Goal: Task Accomplishment & Management: Complete application form

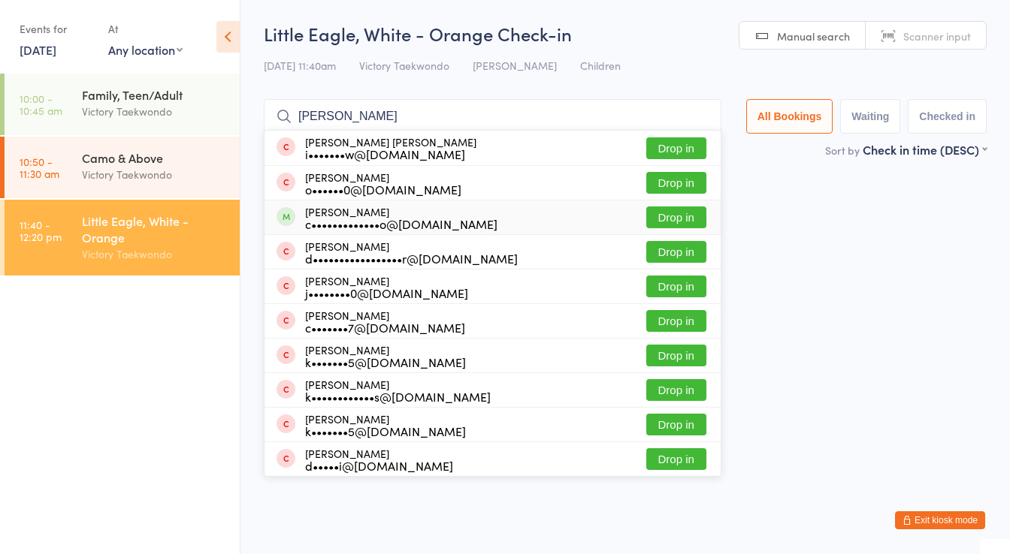
type input "[PERSON_NAME]"
click at [676, 212] on button "Drop in" at bounding box center [676, 218] width 60 height 22
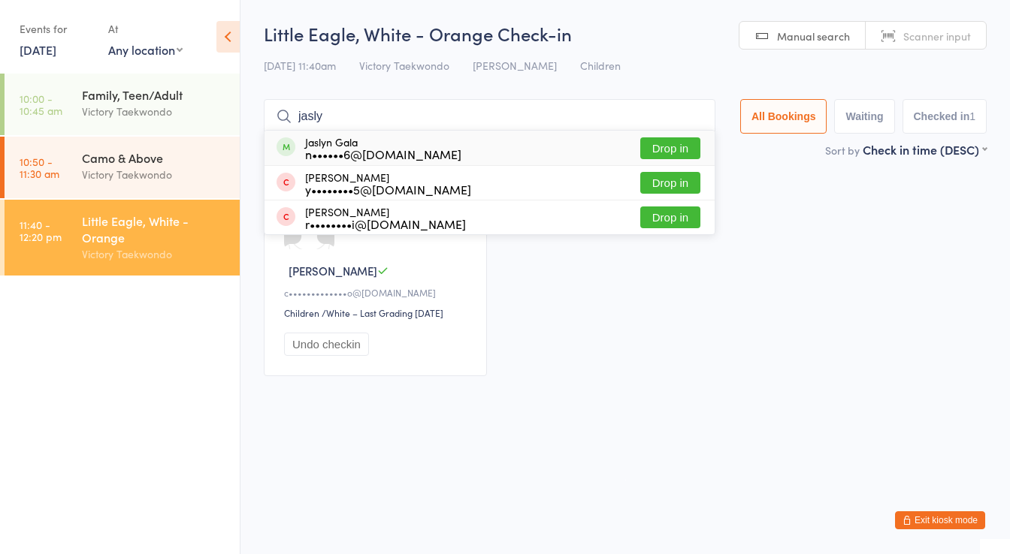
type input "jasly"
click at [675, 144] on button "Drop in" at bounding box center [670, 148] width 60 height 22
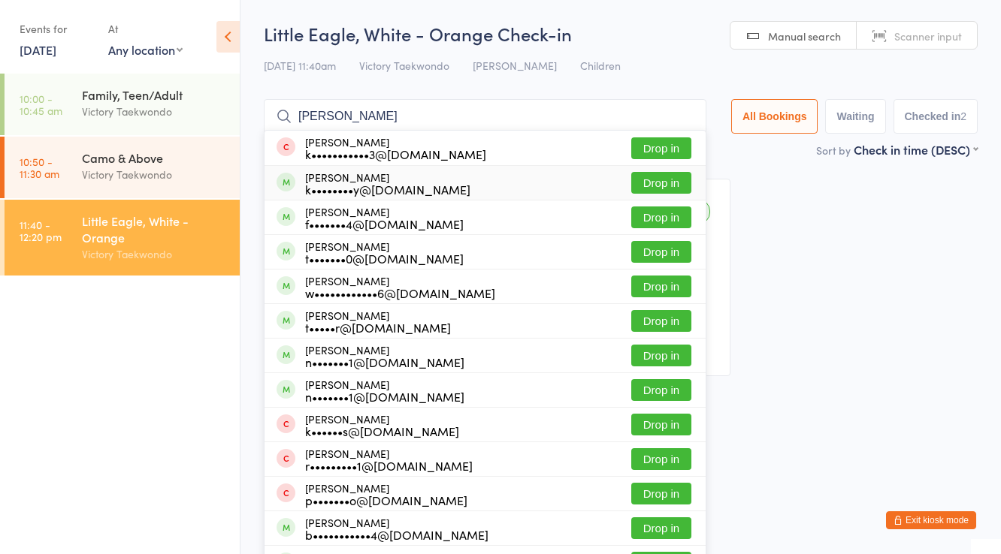
type input "[PERSON_NAME]"
click at [664, 175] on button "Drop in" at bounding box center [661, 183] width 60 height 22
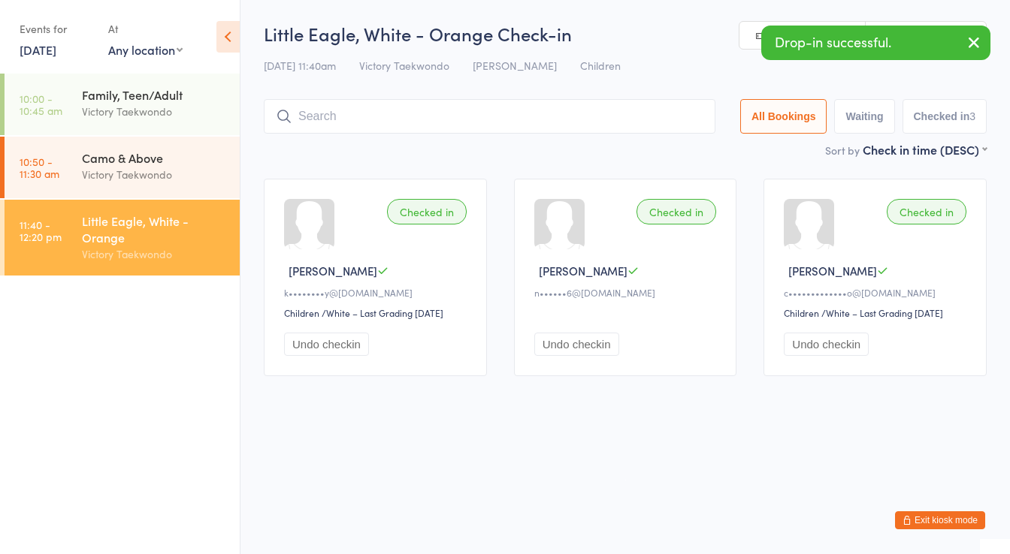
click at [961, 518] on button "Exit kiosk mode" at bounding box center [940, 521] width 90 height 18
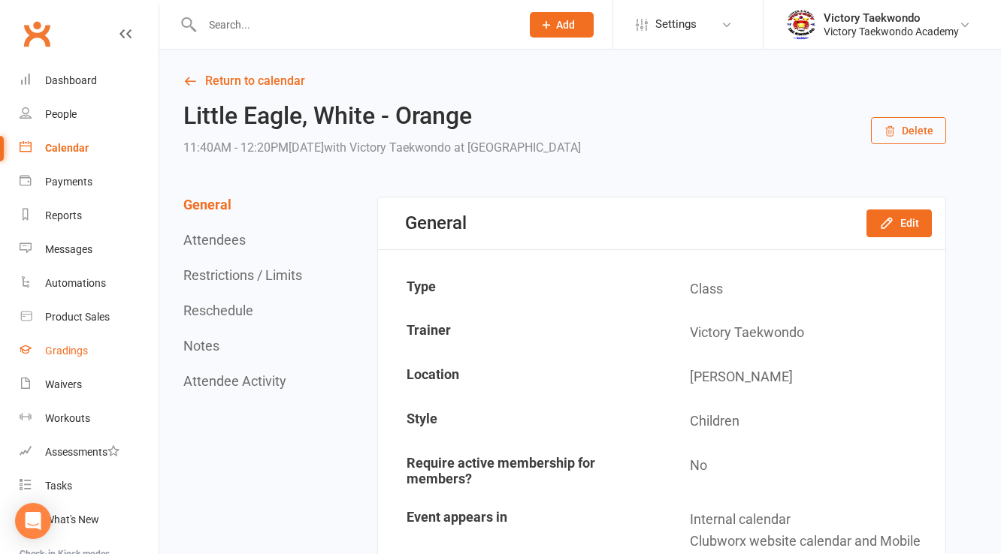
click at [65, 355] on div "Gradings" at bounding box center [66, 351] width 43 height 12
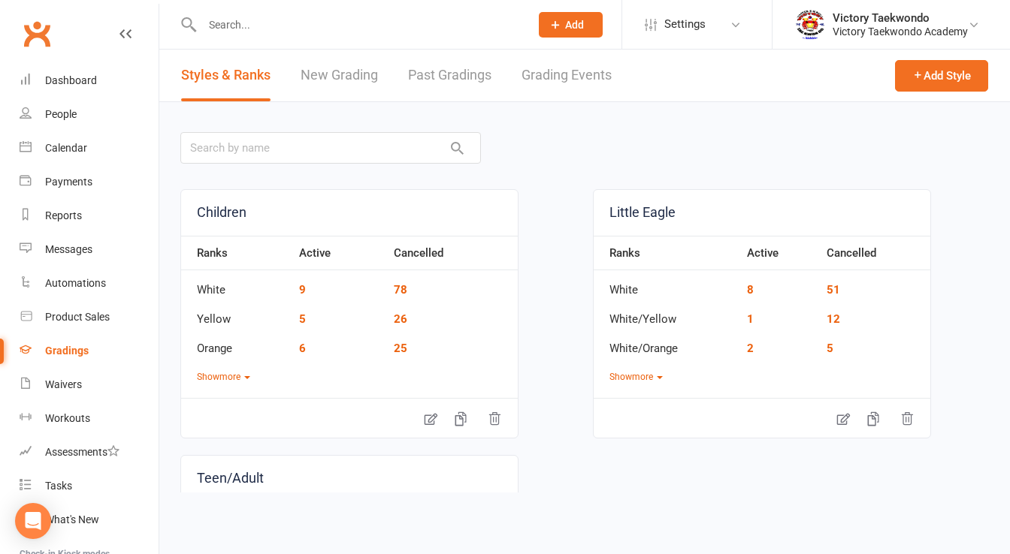
click at [333, 71] on link "New Grading" at bounding box center [338, 76] width 77 height 52
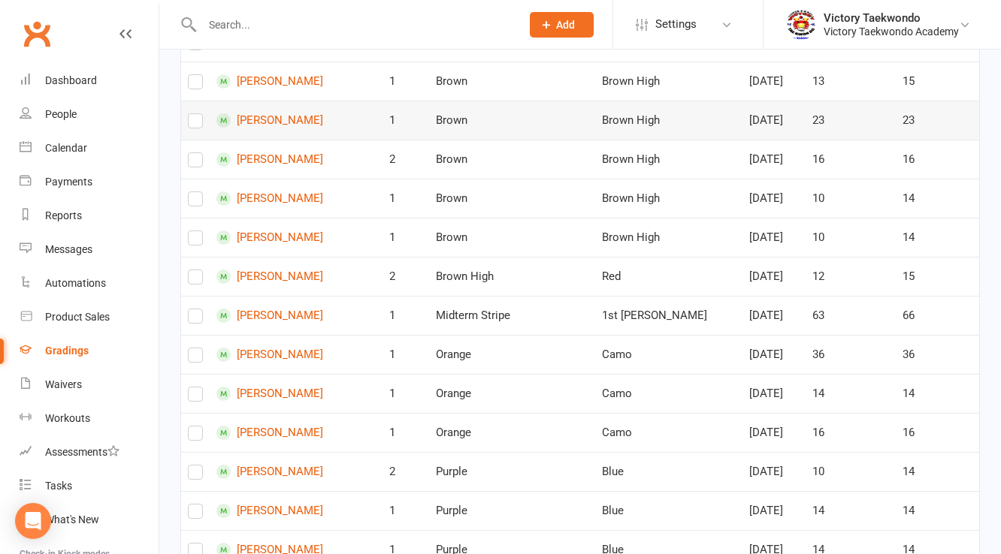
scroll to position [601, 0]
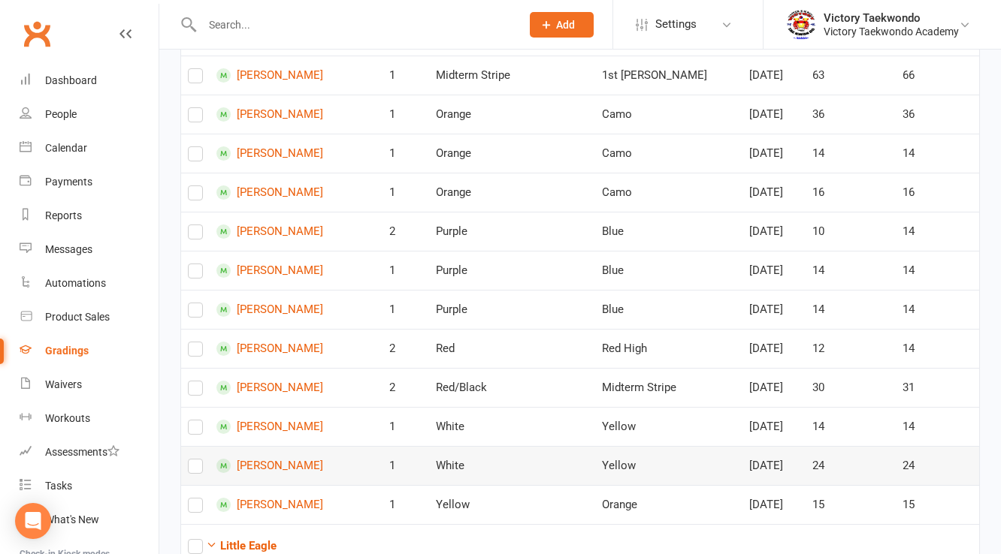
click at [195, 469] on label at bounding box center [195, 469] width 15 height 0
click at [195, 460] on input "checkbox" at bounding box center [195, 460] width 15 height 0
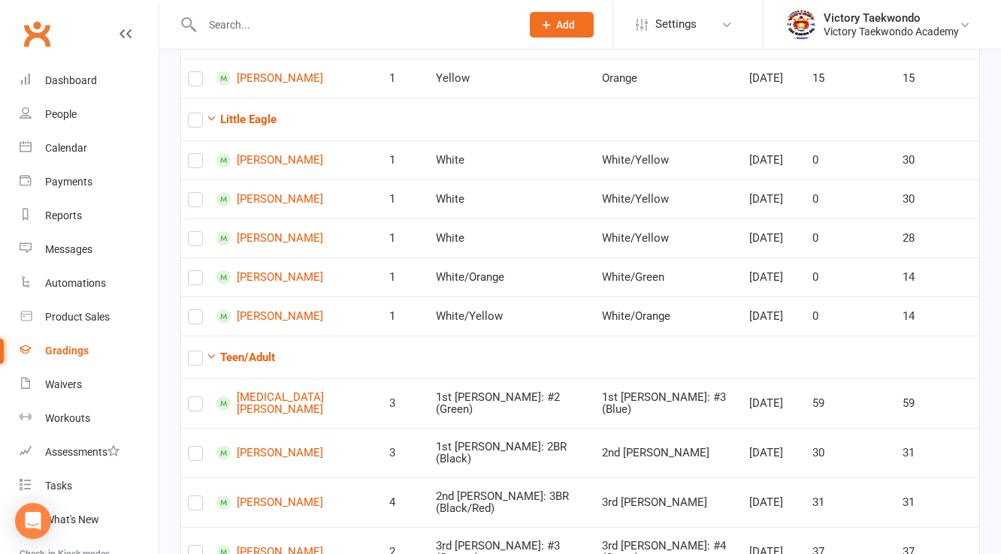
scroll to position [1022, 0]
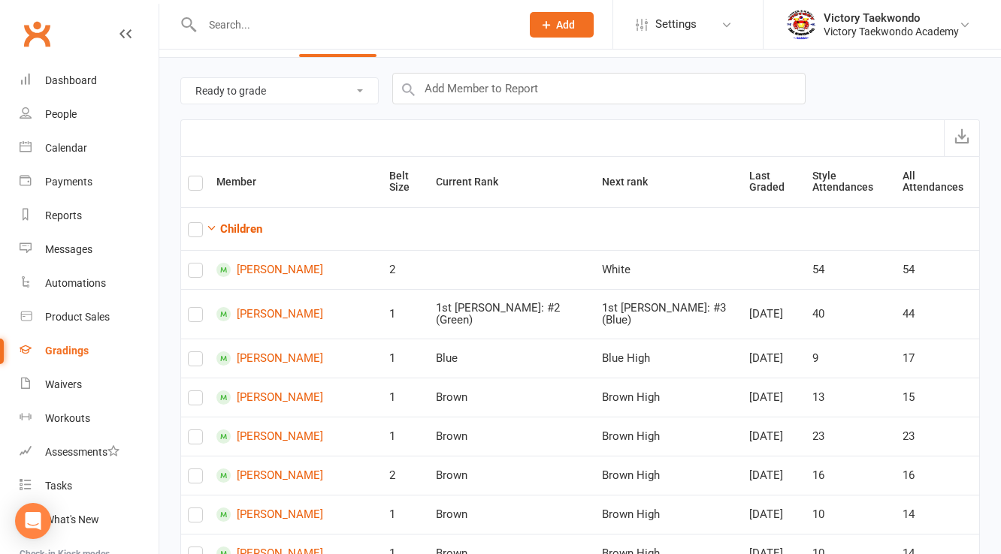
scroll to position [0, 0]
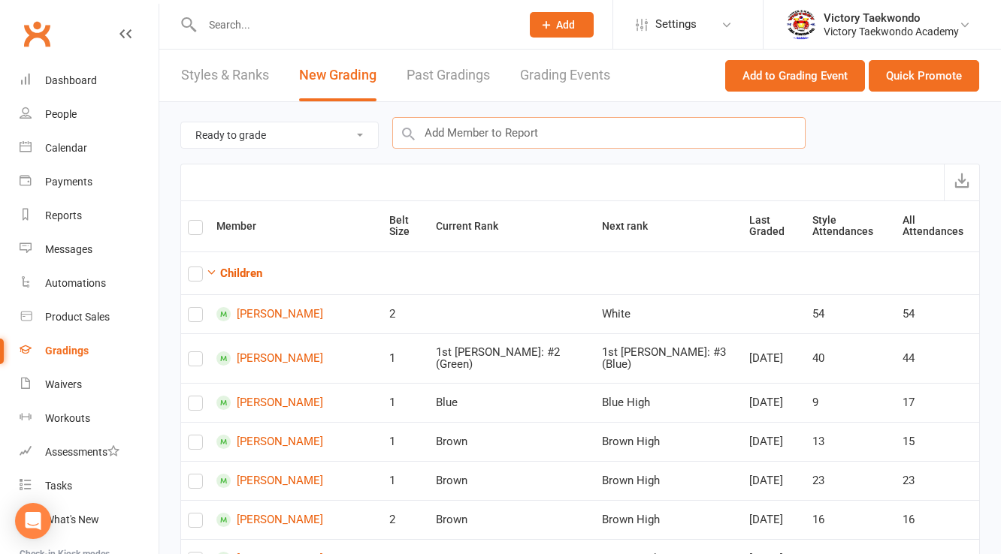
click at [472, 127] on input "text" at bounding box center [598, 133] width 413 height 32
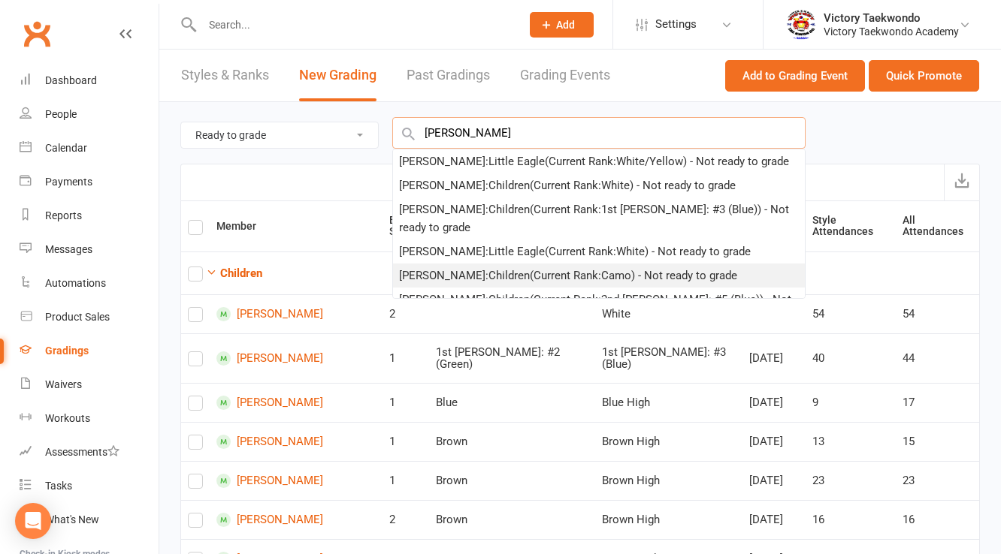
type input "[PERSON_NAME]"
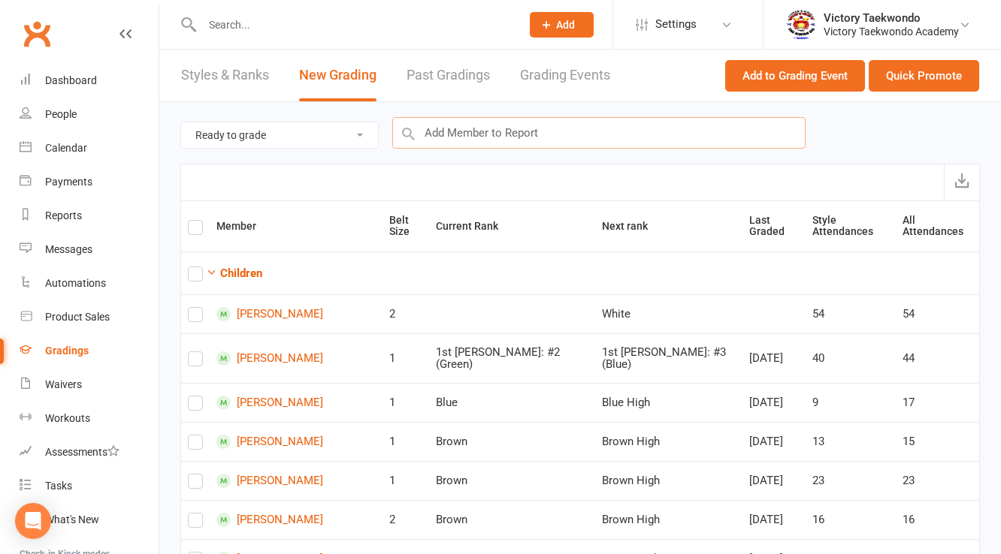
click at [509, 137] on input "text" at bounding box center [598, 133] width 413 height 32
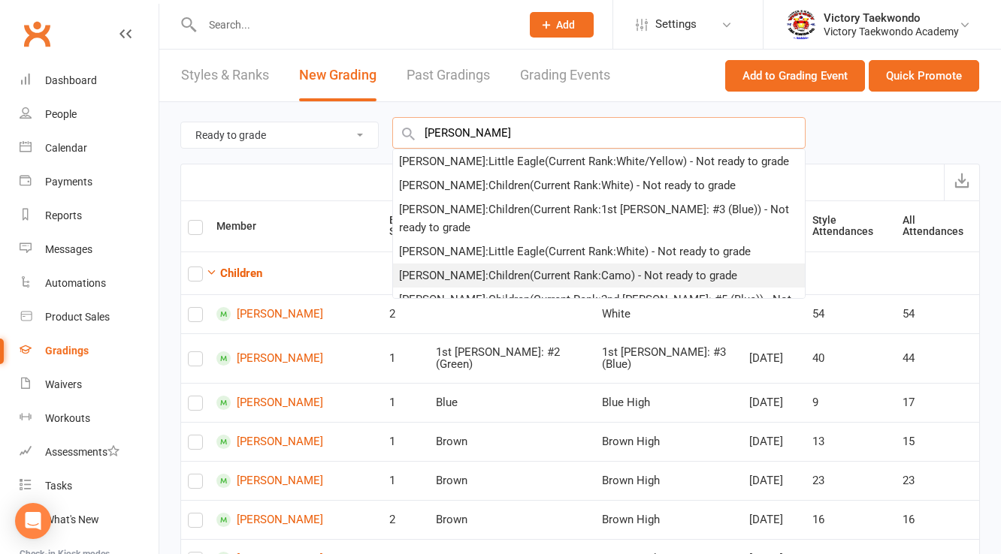
type input "[PERSON_NAME]"
click at [433, 273] on div "[PERSON_NAME] : Children (Current Rank: Camo ) - Not ready to grade" at bounding box center [568, 276] width 338 height 18
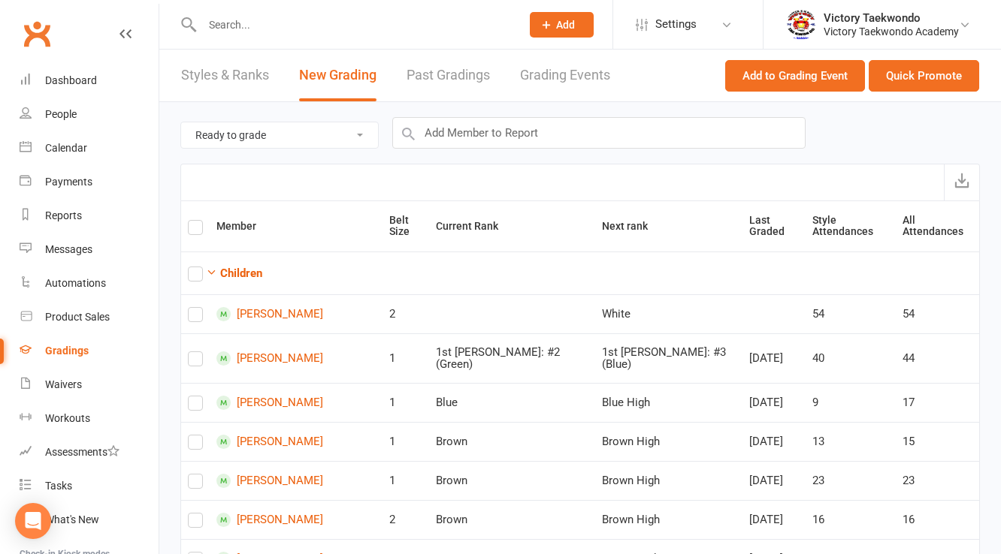
click at [433, 273] on td "Children" at bounding box center [580, 273] width 798 height 43
click at [934, 80] on button "Quick Promote" at bounding box center [923, 76] width 110 height 32
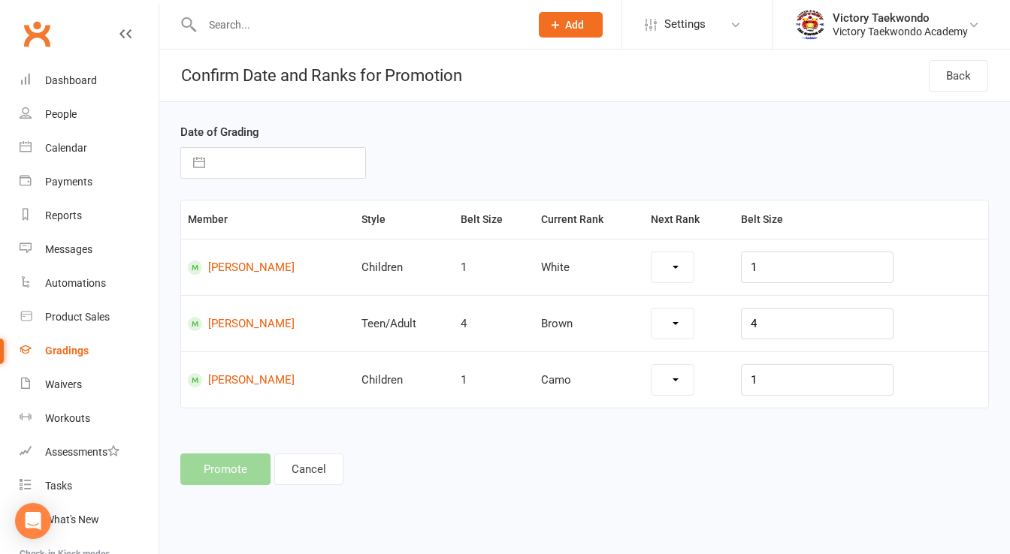
select select "6794"
select select "6843"
select select "6797"
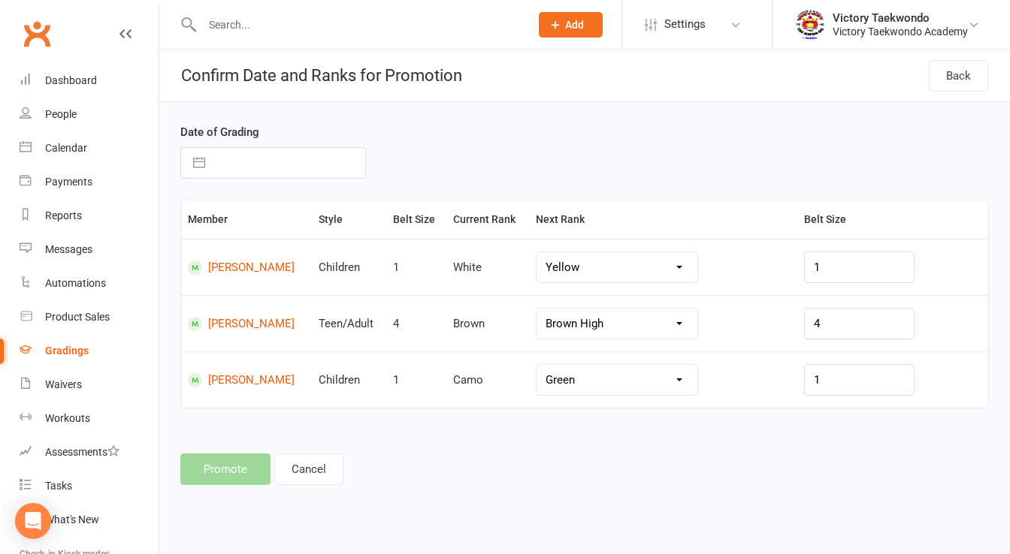
click at [197, 163] on button "button" at bounding box center [199, 163] width 27 height 30
select select "6"
select select "2025"
select select "7"
select select "2025"
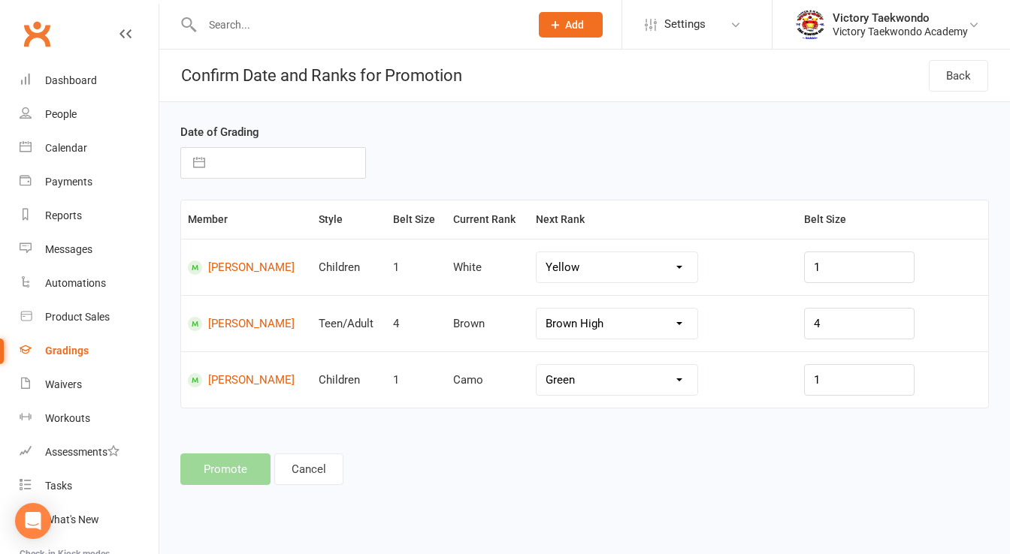
select select "8"
select select "2025"
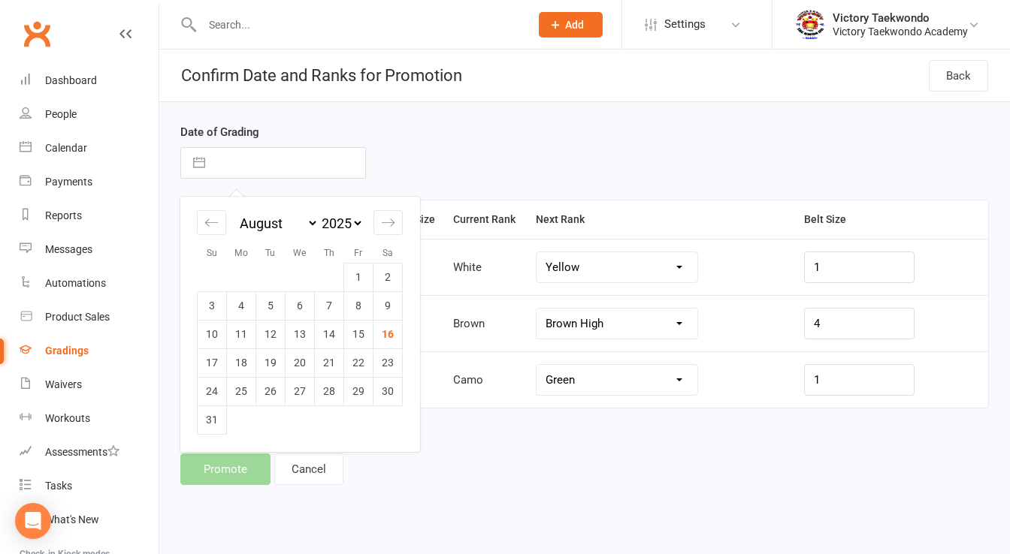
click at [391, 334] on td "16" at bounding box center [387, 334] width 29 height 29
type input "[DATE]"
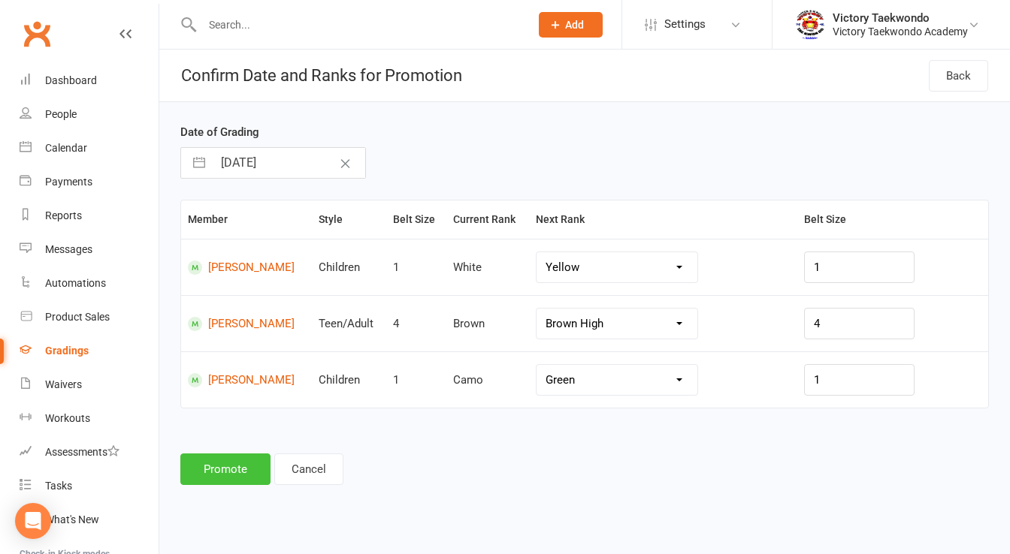
click at [234, 476] on button "Promote" at bounding box center [225, 470] width 90 height 32
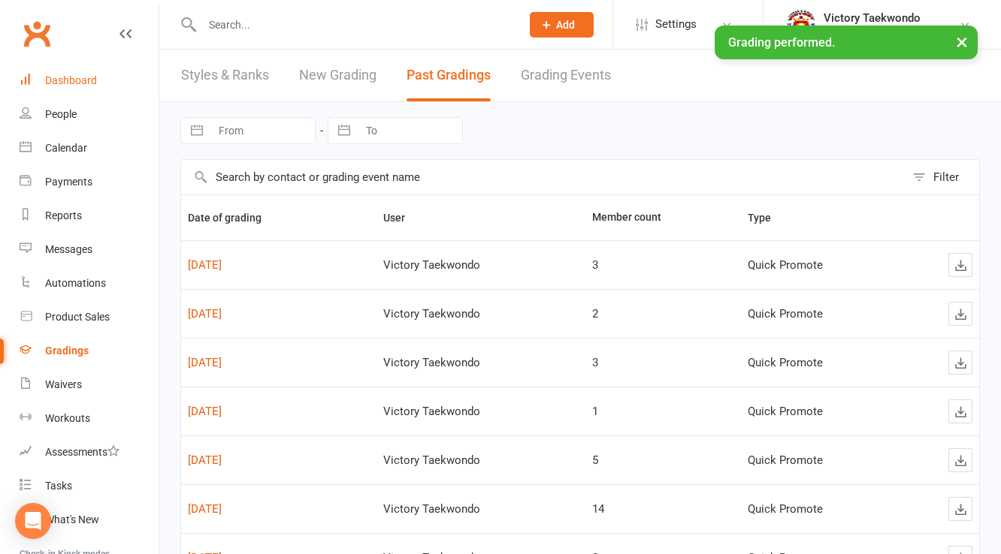
click at [68, 78] on div "Dashboard" at bounding box center [71, 80] width 52 height 12
